Goal: Task Accomplishment & Management: Manage account settings

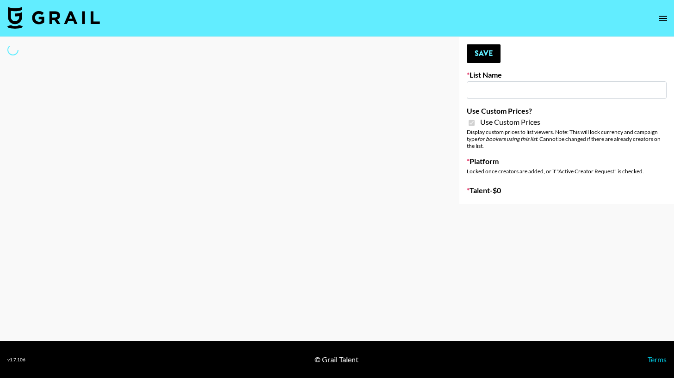
type input "Evry Jewels"
checkbox input "true"
select select "Brand"
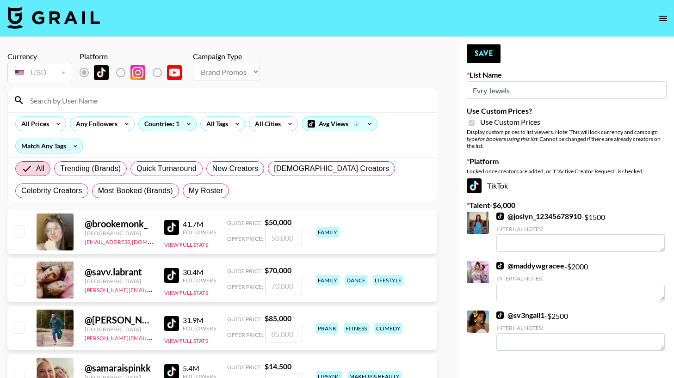
click at [252, 108] on div at bounding box center [222, 100] width 429 height 24
click at [252, 102] on input at bounding box center [228, 100] width 406 height 15
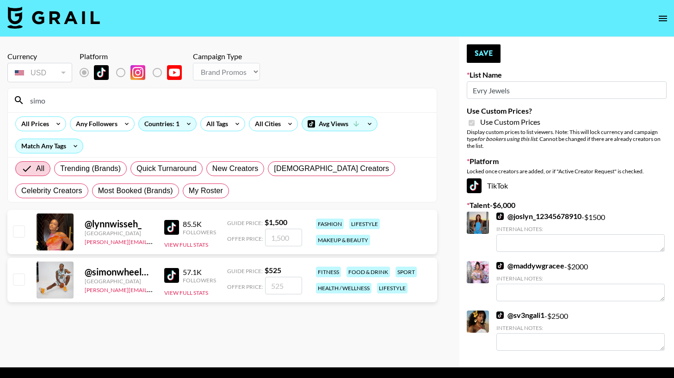
type input "simo"
click at [13, 233] on input "checkbox" at bounding box center [18, 231] width 11 height 11
checkbox input "true"
type input "1500"
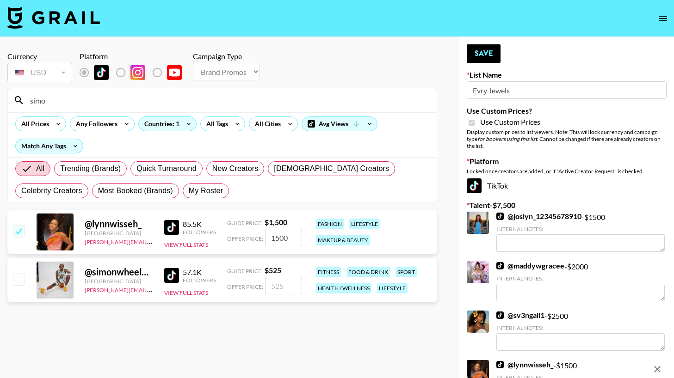
click at [77, 91] on div "simo" at bounding box center [222, 100] width 429 height 24
click at [65, 99] on input "simo" at bounding box center [228, 100] width 406 height 15
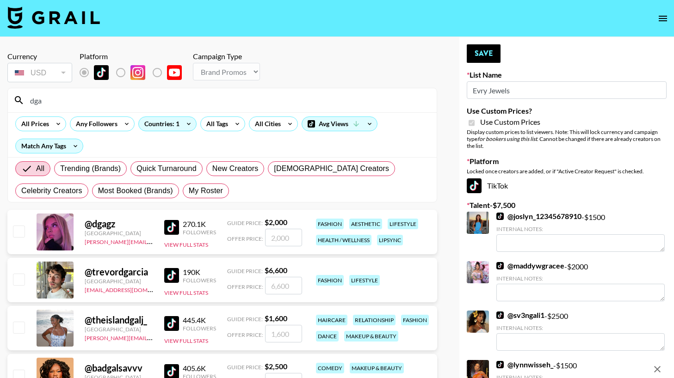
type input "dga"
click at [24, 227] on input "checkbox" at bounding box center [18, 231] width 11 height 11
checkbox input "true"
type input "2000"
click at [198, 100] on input "dga" at bounding box center [228, 100] width 406 height 15
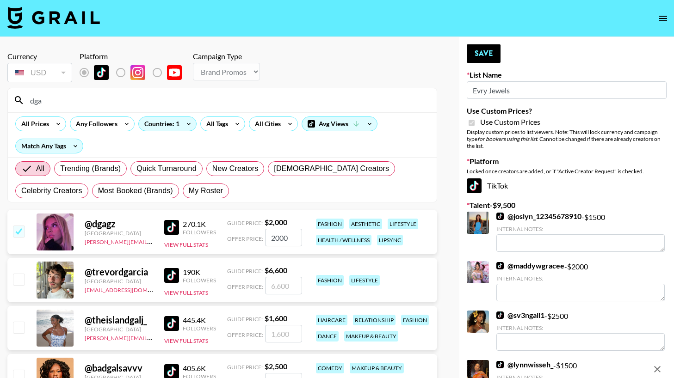
click at [198, 100] on input "dga" at bounding box center [228, 100] width 406 height 15
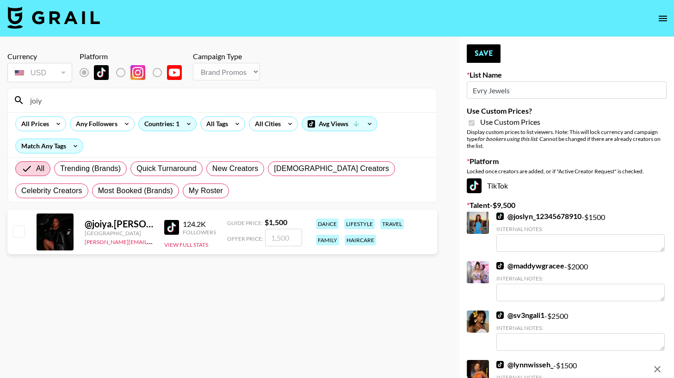
type input "joiy"
click at [13, 234] on input "checkbox" at bounding box center [18, 231] width 11 height 11
checkbox input "true"
type input "1500"
click at [479, 52] on button "Save" at bounding box center [484, 53] width 34 height 18
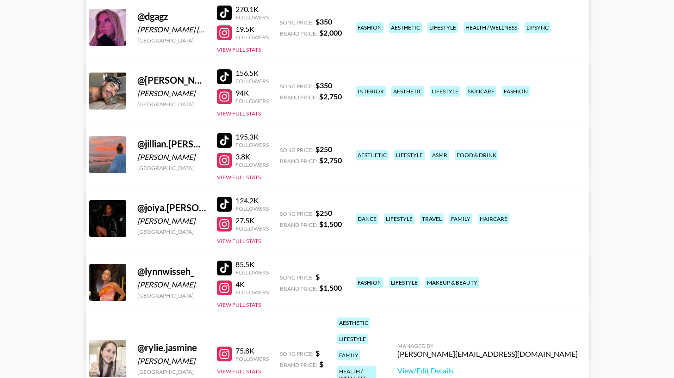
scroll to position [490, 0]
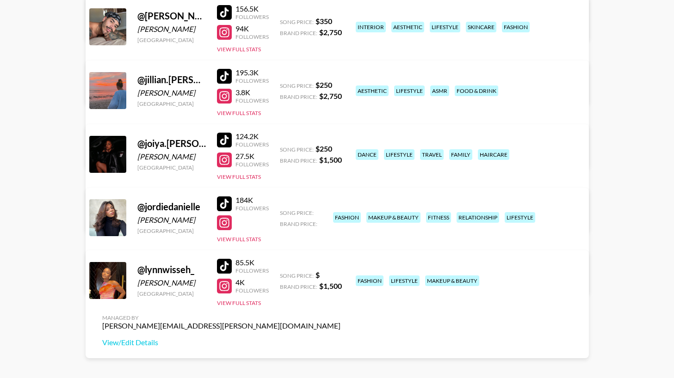
scroll to position [401, 0]
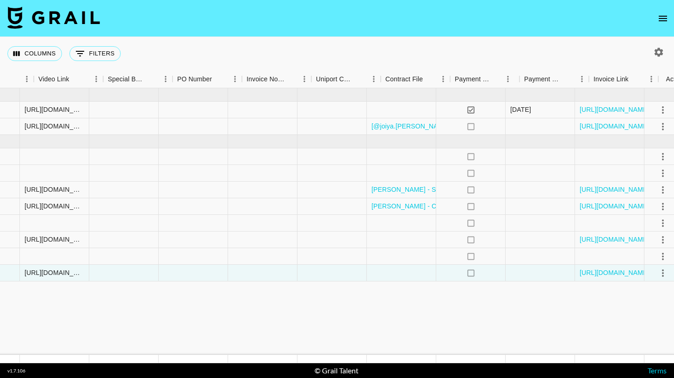
scroll to position [0, 856]
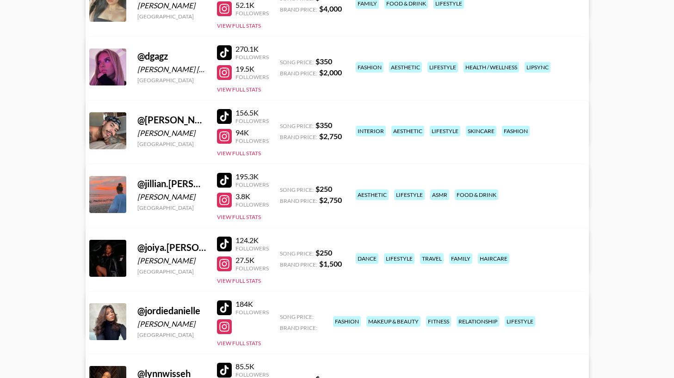
scroll to position [294, 0]
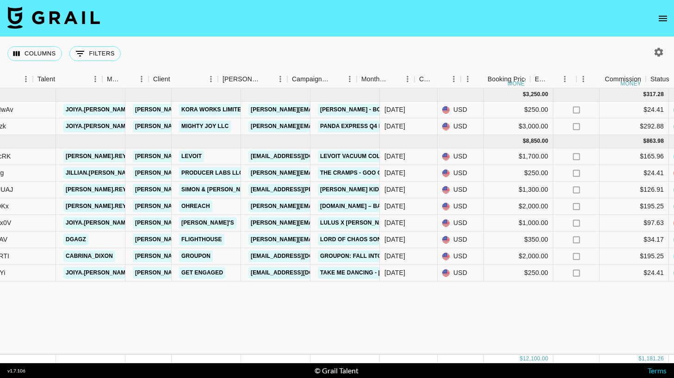
scroll to position [0, 133]
